Goal: Transaction & Acquisition: Book appointment/travel/reservation

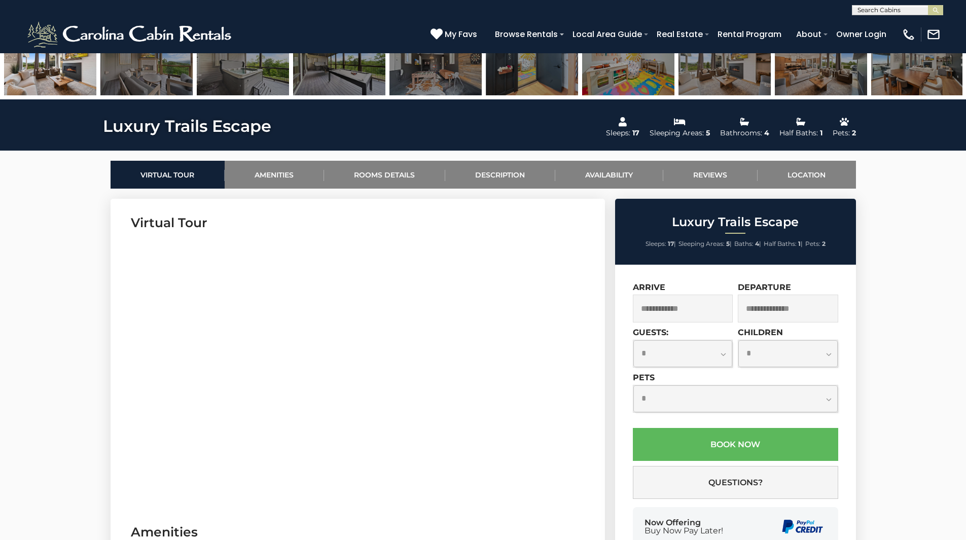
scroll to position [376, 0]
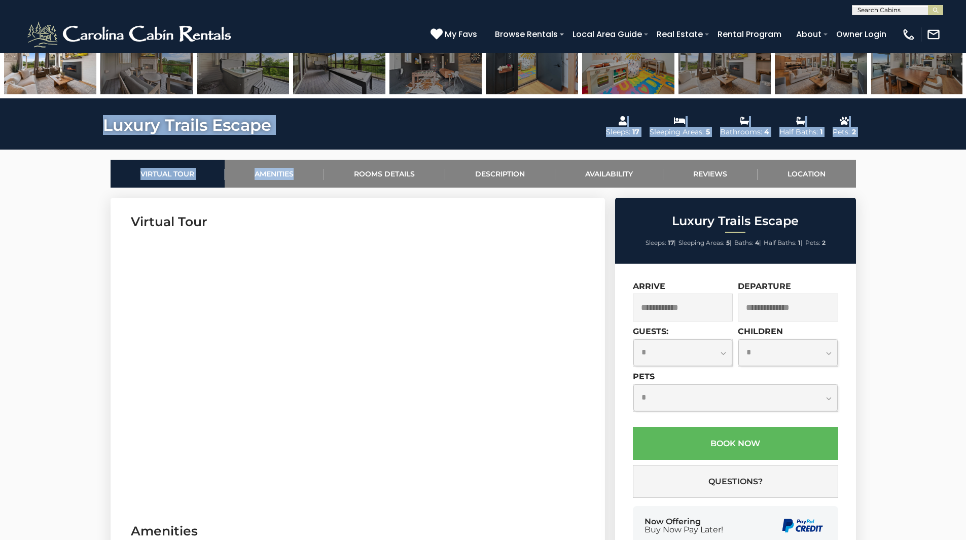
drag, startPoint x: 101, startPoint y: 123, endPoint x: 320, endPoint y: 198, distance: 232.0
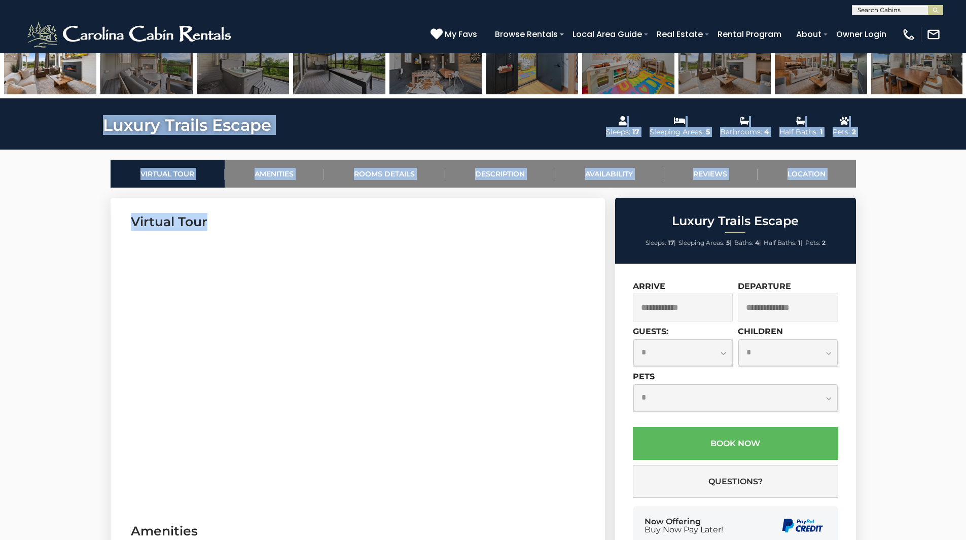
click at [320, 198] on section "Virtual Tour" at bounding box center [358, 352] width 494 height 309
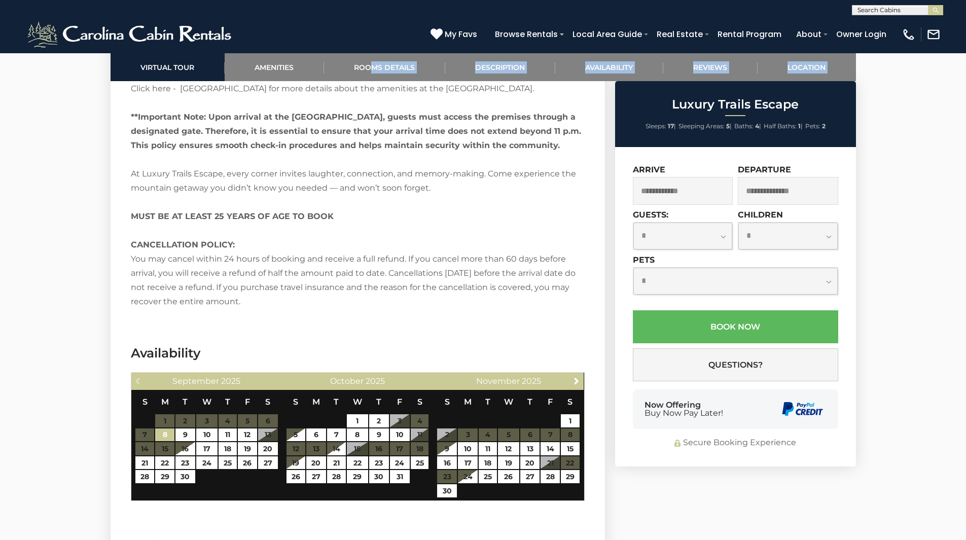
scroll to position [1997, 0]
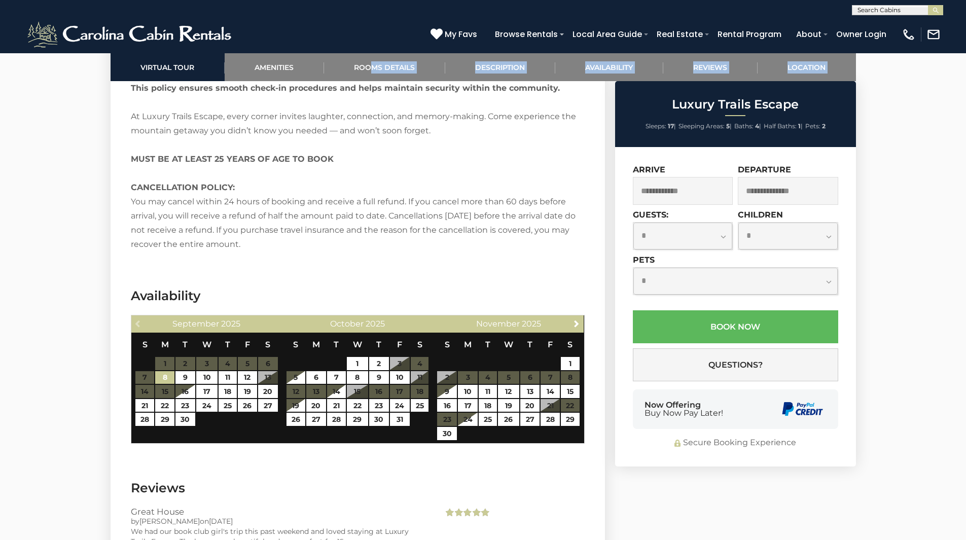
drag, startPoint x: 133, startPoint y: 225, endPoint x: 335, endPoint y: 246, distance: 202.9
copy div "Amenities Amenities Game Room Air Conditioning: Central Heat: Central/ Heat Pum…"
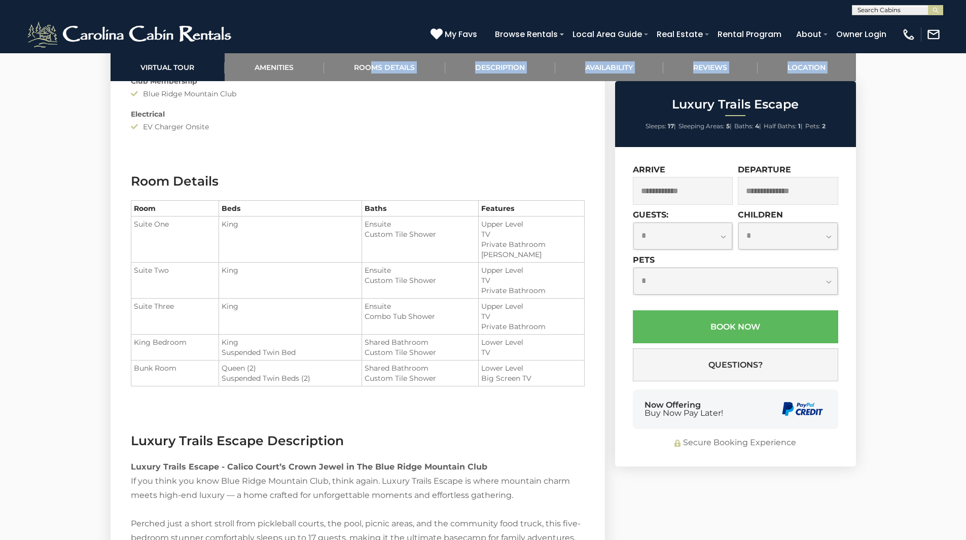
scroll to position [1159, 0]
click at [466, 166] on section "Room Details Room Beds Baths Features Suite One King Suite Two" at bounding box center [358, 288] width 494 height 260
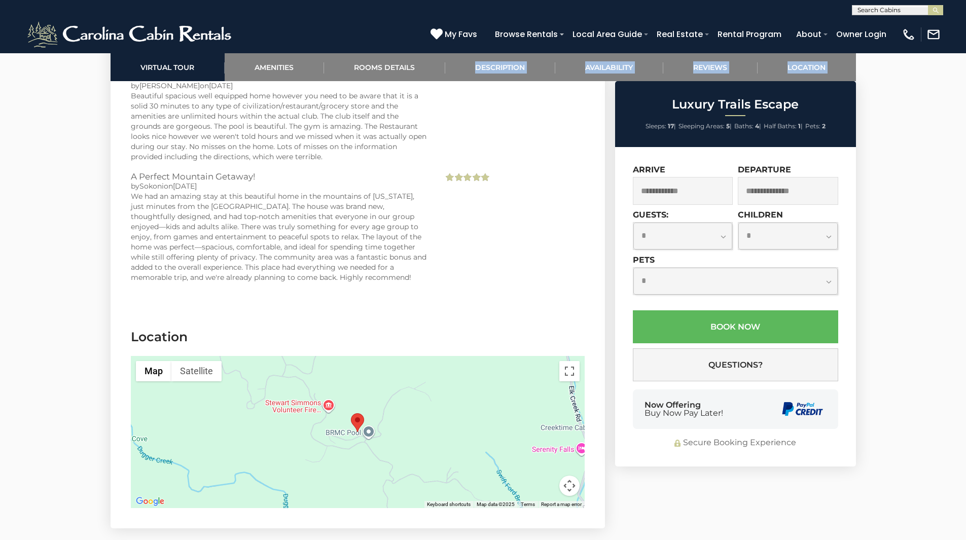
scroll to position [2628, 0]
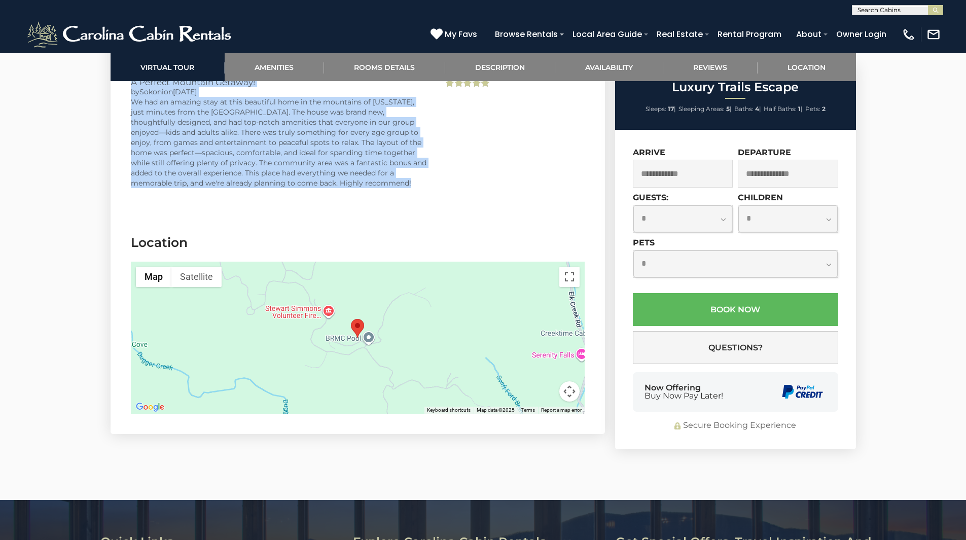
drag, startPoint x: 134, startPoint y: 189, endPoint x: 385, endPoint y: 187, distance: 251.5
click at [385, 187] on section "Reviews [GEOGRAPHIC_DATA] by [PERSON_NAME] on [DATE] We had our book club girl'…" at bounding box center [358, 25] width 494 height 385
copy section "Reviews Great House by [PERSON_NAME] on [DATE] We had our book club girl's trip…"
